Goal: Task Accomplishment & Management: Manage account settings

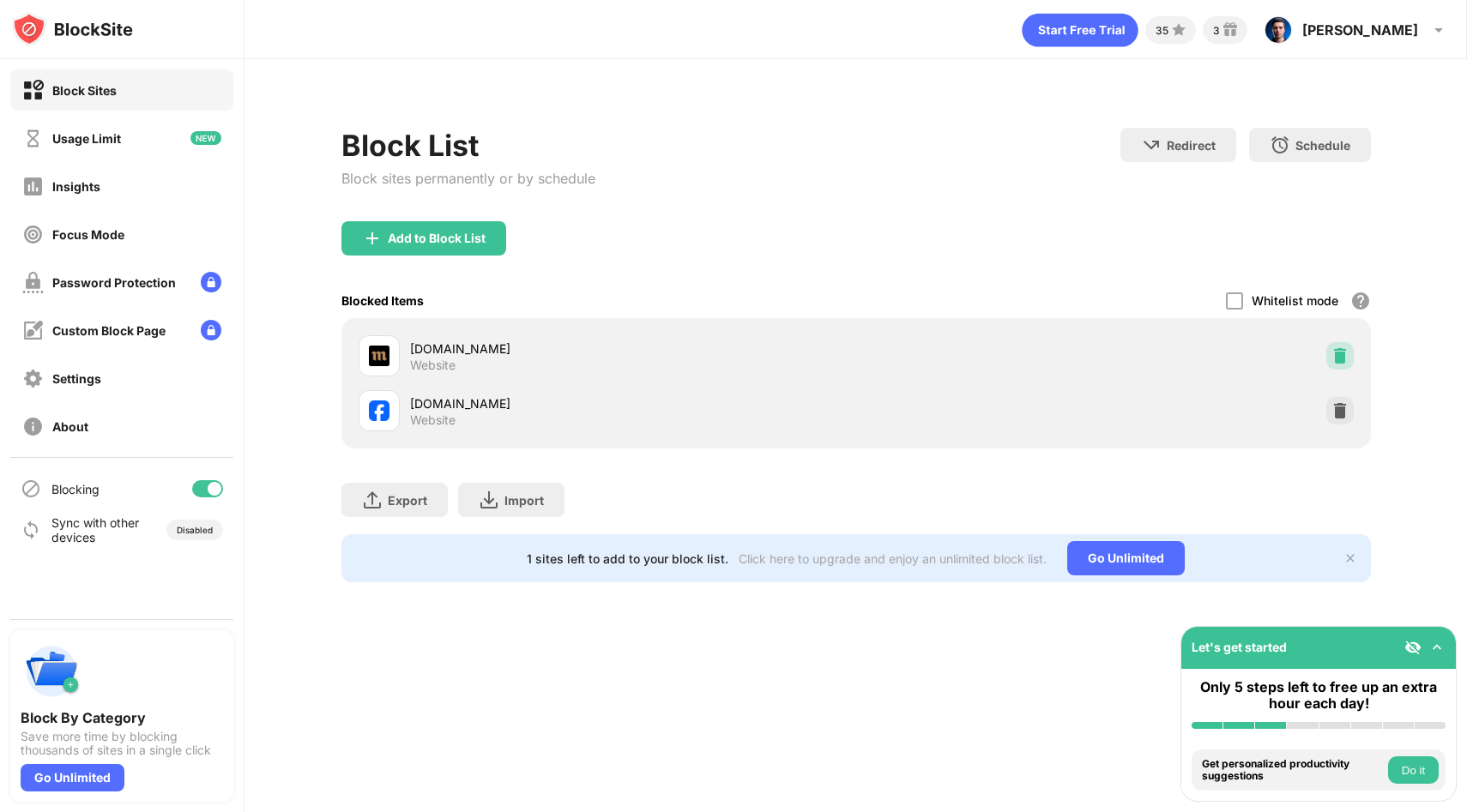
click at [1343, 358] on img at bounding box center [1339, 355] width 17 height 17
